Goal: Complete application form: Complete application form

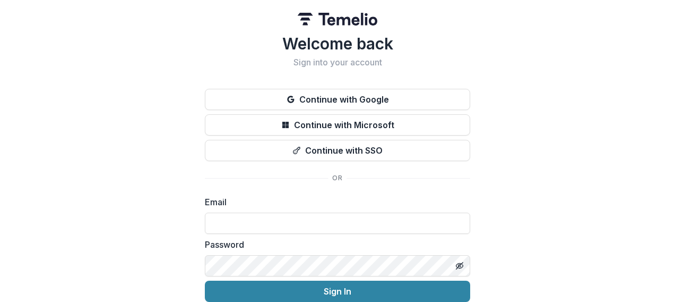
click at [379, 151] on button "Continue with SSO" at bounding box center [337, 150] width 265 height 21
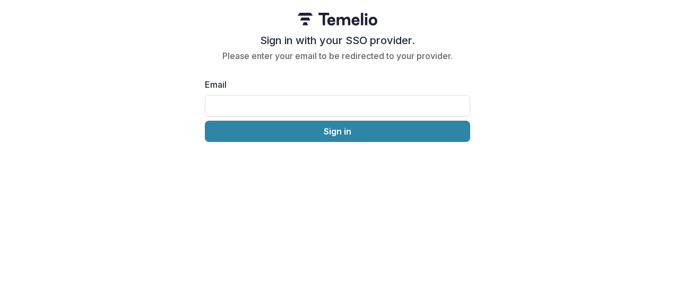
click at [334, 110] on input "Email" at bounding box center [337, 105] width 265 height 21
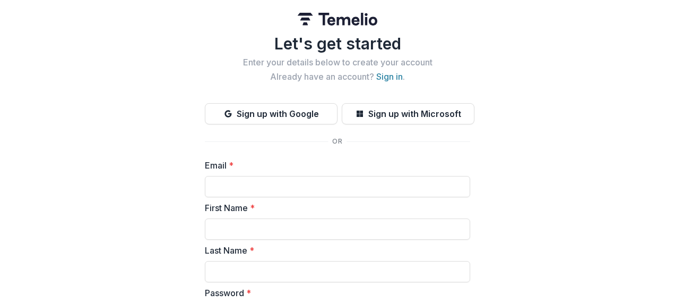
click at [321, 190] on input "Email *" at bounding box center [337, 186] width 265 height 21
click at [292, 186] on input "Email *" at bounding box center [337, 186] width 265 height 21
click at [324, 190] on input "Email *" at bounding box center [337, 186] width 265 height 21
click at [325, 190] on input "Email *" at bounding box center [337, 186] width 265 height 21
click at [294, 177] on input "Email *" at bounding box center [337, 186] width 265 height 21
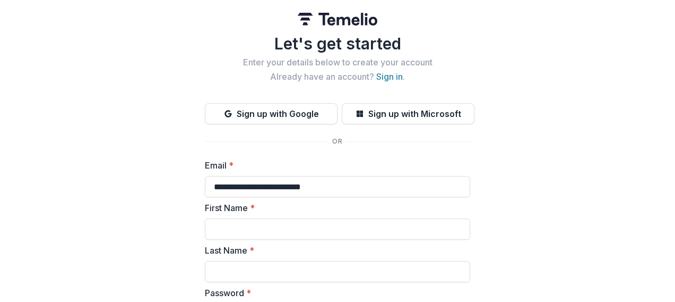
type input "**********"
click at [280, 225] on input "First Name *" at bounding box center [337, 228] width 265 height 21
type input "****"
type input "******"
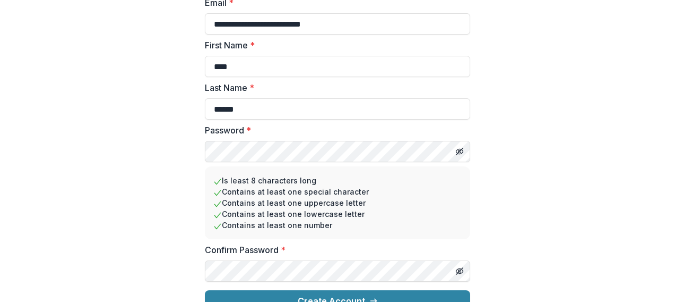
click at [399, 296] on button "Create Account" at bounding box center [337, 300] width 265 height 21
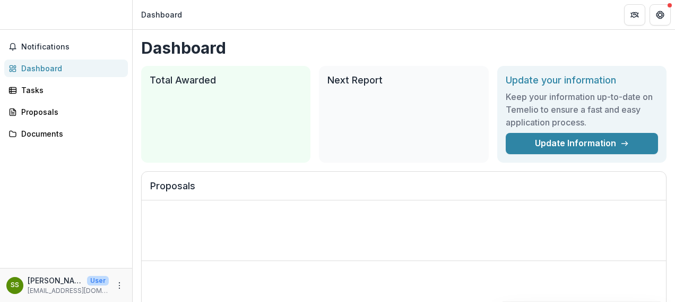
click at [658, 8] on button "Get Help" at bounding box center [660, 14] width 21 height 21
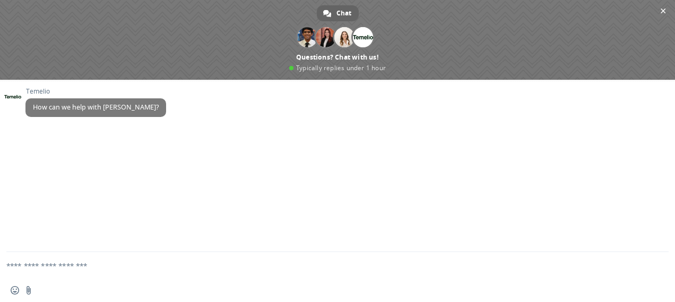
click at [662, 11] on span "Close chat" at bounding box center [663, 10] width 5 height 7
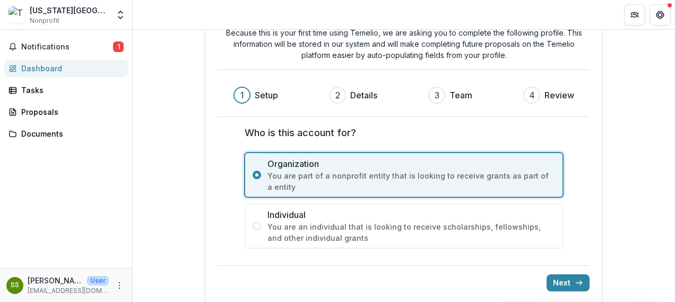
scroll to position [64, 0]
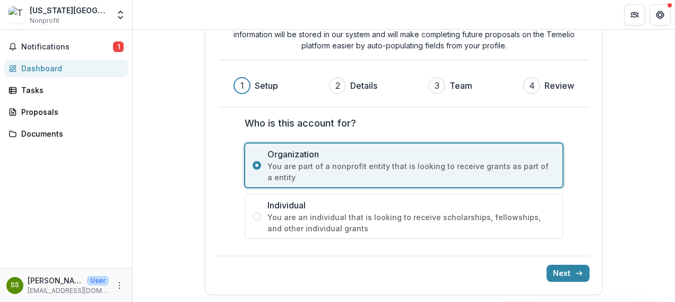
click at [81, 48] on span "Notifications" at bounding box center [67, 46] width 92 height 9
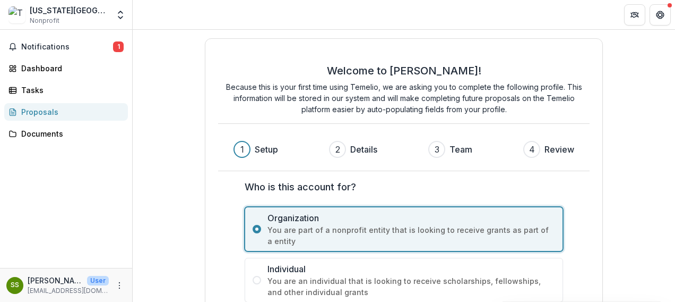
scroll to position [64, 0]
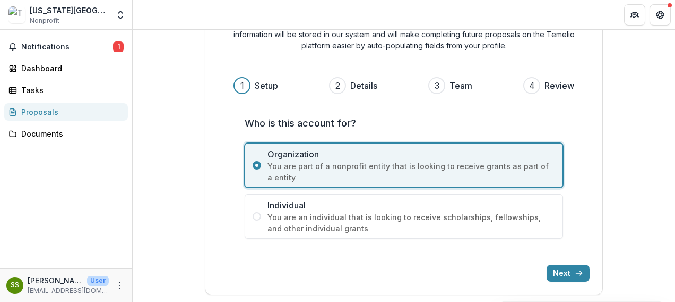
click at [569, 271] on button "Next" at bounding box center [568, 272] width 43 height 17
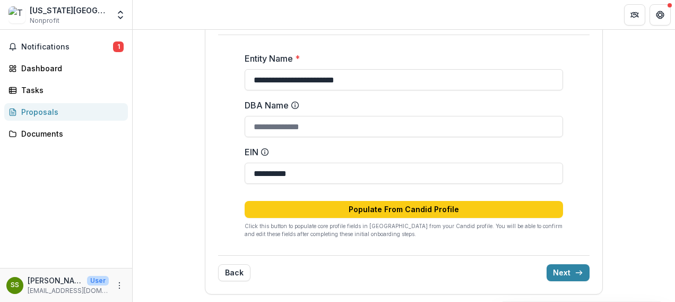
scroll to position [134, 0]
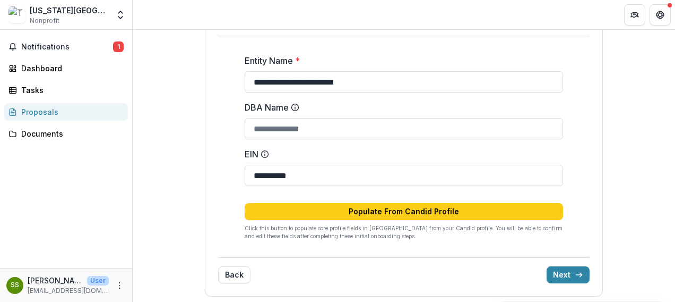
click at [568, 270] on button "Next" at bounding box center [568, 274] width 43 height 17
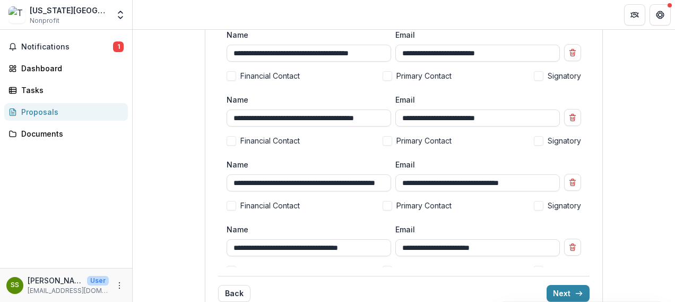
scroll to position [159, 0]
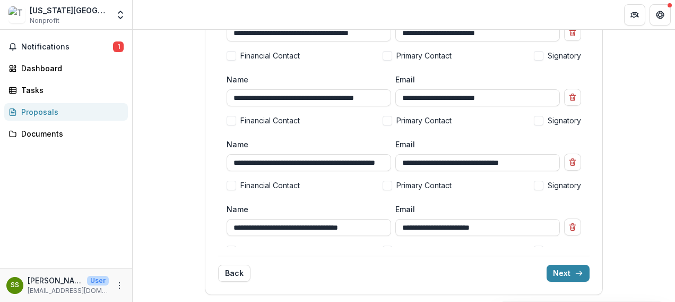
click at [556, 274] on button "Next" at bounding box center [568, 272] width 43 height 17
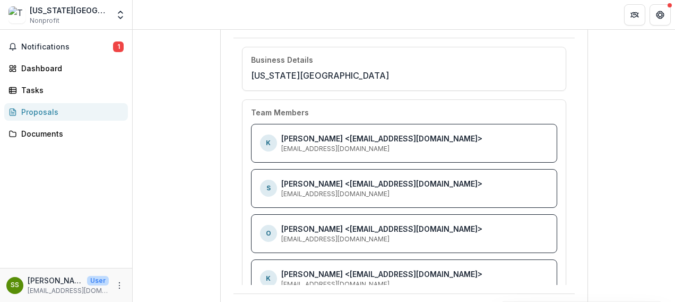
scroll to position [149, 0]
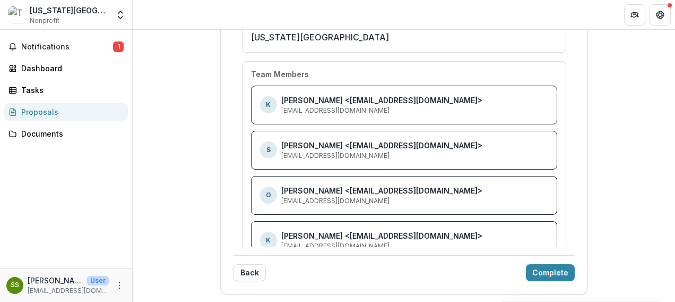
click at [555, 271] on button "Complete" at bounding box center [550, 272] width 49 height 17
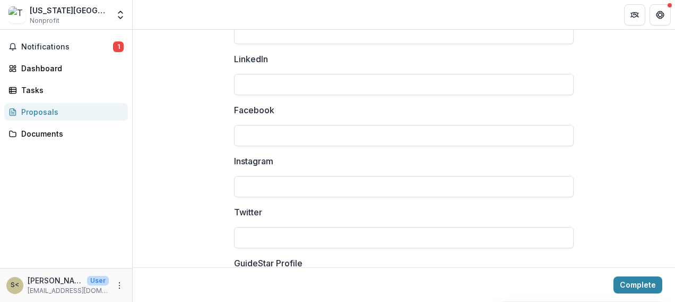
scroll to position [1583, 0]
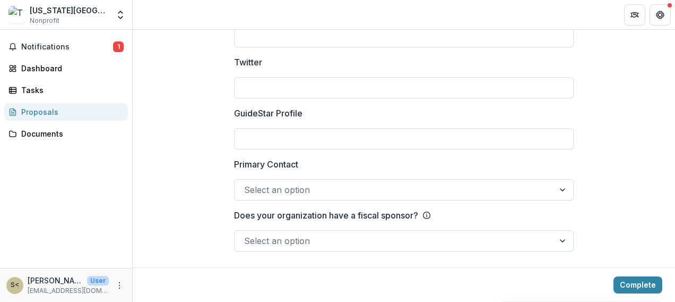
click at [637, 285] on button "Complete" at bounding box center [638, 284] width 49 height 17
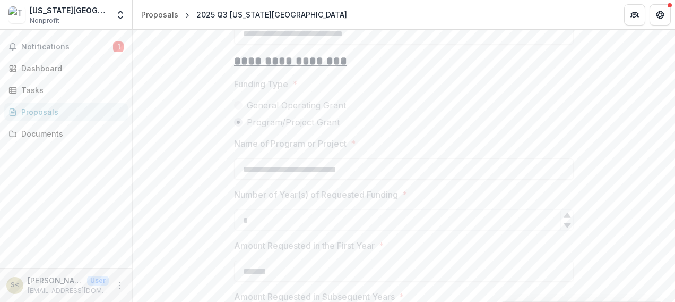
scroll to position [1336, 0]
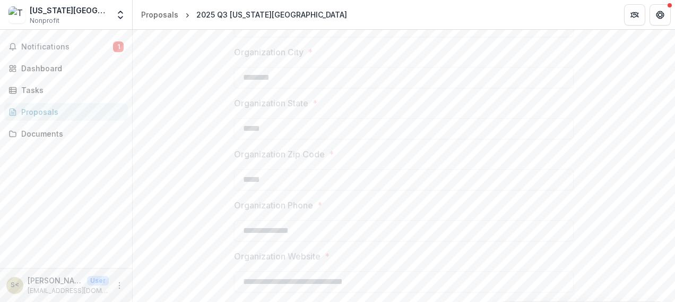
click at [46, 46] on span "Notifications" at bounding box center [67, 46] width 92 height 9
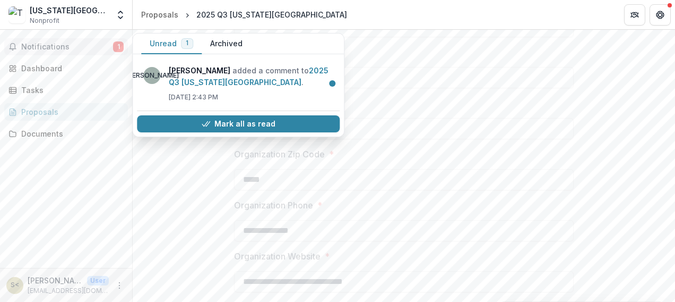
click at [248, 67] on link "2025 Q3 [US_STATE][GEOGRAPHIC_DATA]" at bounding box center [249, 76] width 160 height 21
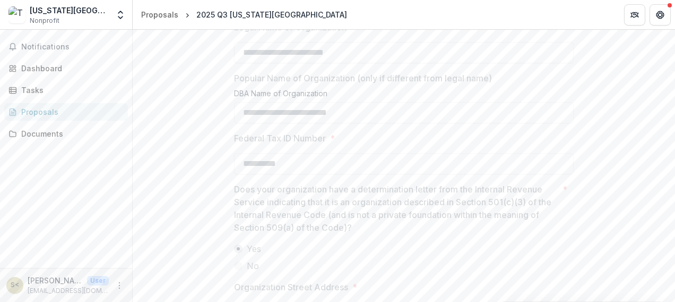
scroll to position [0, 0]
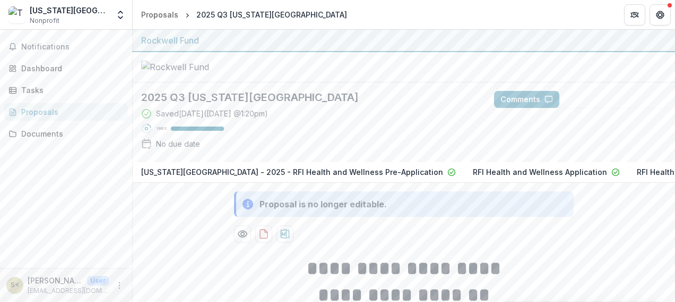
click at [529, 94] on button "Comments" at bounding box center [526, 99] width 65 height 17
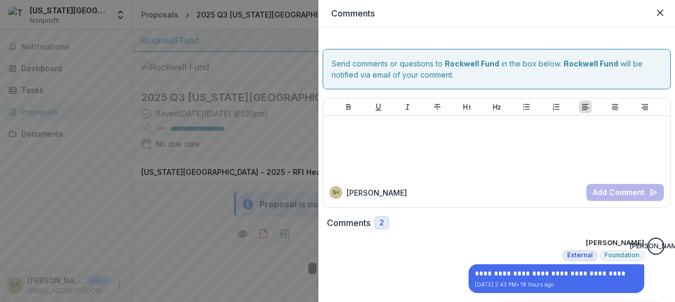
click at [659, 18] on button "Close" at bounding box center [660, 12] width 17 height 17
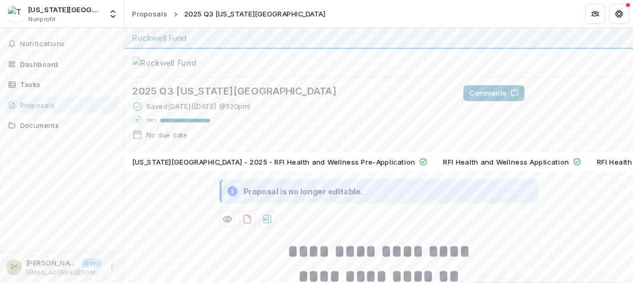
scroll to position [6, 0]
